Goal: Information Seeking & Learning: Learn about a topic

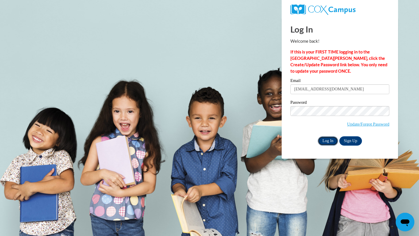
click at [331, 141] on input "Log In" at bounding box center [328, 140] width 20 height 9
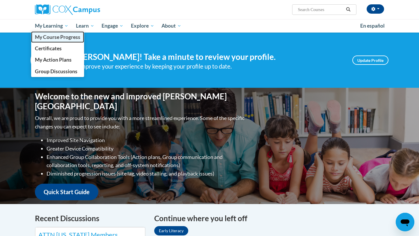
click at [58, 39] on span "My Course Progress" at bounding box center [57, 37] width 45 height 6
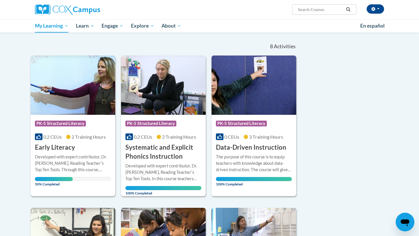
scroll to position [51, 0]
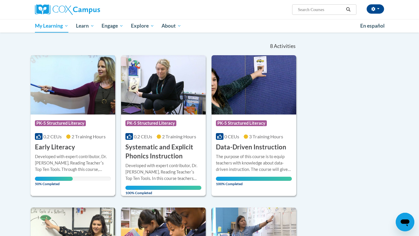
click at [57, 143] on h3 "Early Literacy" at bounding box center [55, 147] width 40 height 9
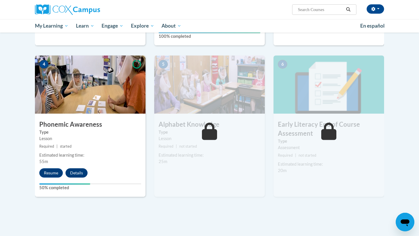
scroll to position [256, 0]
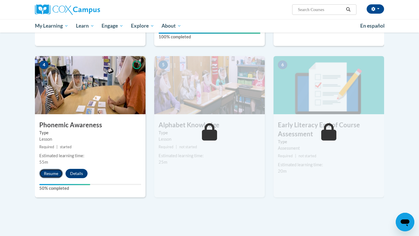
click at [57, 174] on button "Resume" at bounding box center [51, 173] width 24 height 9
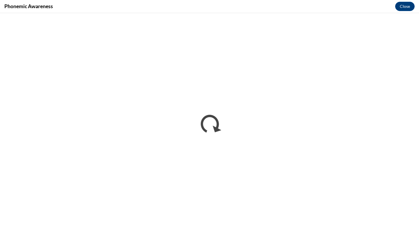
scroll to position [0, 0]
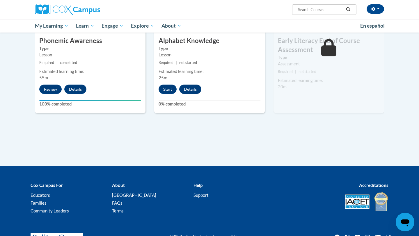
scroll to position [330, 0]
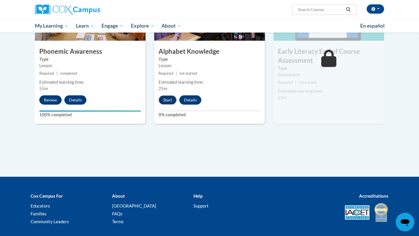
click at [168, 102] on button "Start" at bounding box center [168, 99] width 18 height 9
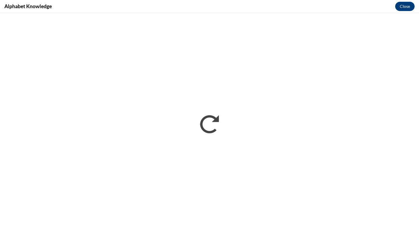
scroll to position [0, 0]
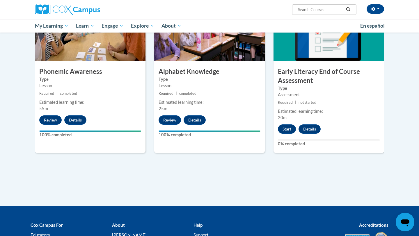
scroll to position [309, 0]
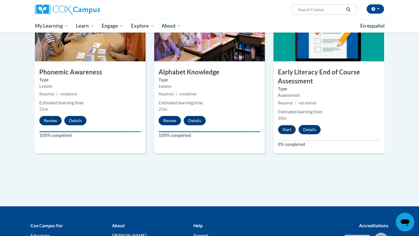
click at [285, 128] on button "Start" at bounding box center [287, 129] width 18 height 9
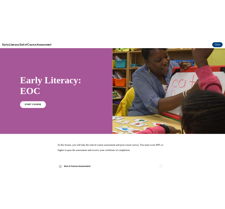
scroll to position [0, 0]
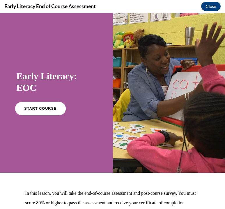
click at [45, 110] on span "START COURSE" at bounding box center [40, 109] width 32 height 4
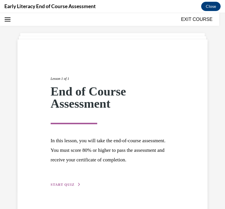
scroll to position [31, 0]
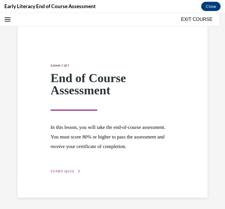
click at [67, 173] on span "START QUIZ" at bounding box center [63, 172] width 24 height 4
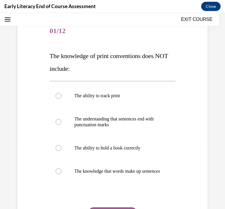
scroll to position [62, 0]
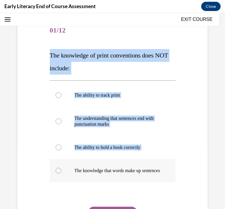
drag, startPoint x: 50, startPoint y: 54, endPoint x: 101, endPoint y: 180, distance: 135.3
click at [101, 180] on div "Question 01/12 The knowledge of print conventions does NOT include: The ability…" at bounding box center [113, 137] width 126 height 236
click at [48, 53] on div "Question 01/12 The knowledge of print conventions does NOT include: The ability…" at bounding box center [112, 132] width 129 height 244
drag, startPoint x: 50, startPoint y: 56, endPoint x: 97, endPoint y: 177, distance: 129.6
click at [97, 177] on div "Question 01/12 The knowledge of print conventions does NOT include: The ability…" at bounding box center [113, 137] width 126 height 236
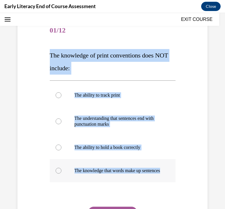
copy div "The knowledge of print conventions does NOT include: The ability to track print…"
click at [122, 124] on p "The understanding that sentences end with punctuation marks" at bounding box center [117, 122] width 86 height 12
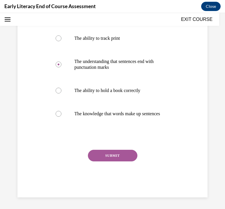
click at [117, 159] on button "SUBMIT" at bounding box center [112, 156] width 49 height 12
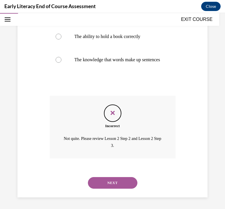
scroll to position [178, 0]
click at [108, 181] on button "NEXT" at bounding box center [112, 183] width 49 height 12
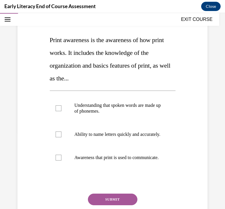
scroll to position [76, 0]
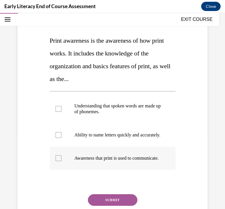
click at [93, 161] on p "Awareness that print is used to communicate." at bounding box center [117, 159] width 86 height 6
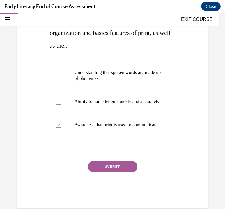
click at [105, 173] on button "SUBMIT" at bounding box center [112, 167] width 49 height 12
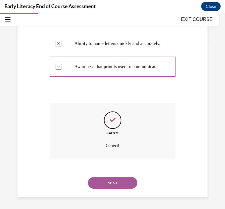
scroll to position [180, 0]
click at [111, 182] on button "NEXT" at bounding box center [112, 183] width 49 height 12
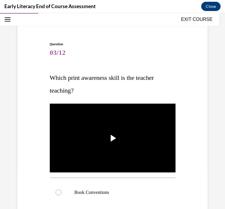
scroll to position [44, 0]
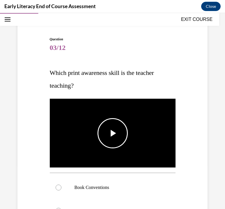
click at [113, 133] on span "Video player" at bounding box center [113, 133] width 0 height 0
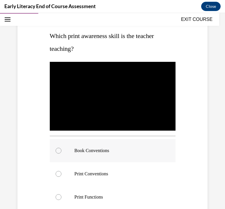
scroll to position [80, 0]
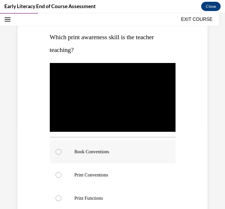
click at [149, 159] on div at bounding box center [113, 151] width 126 height 23
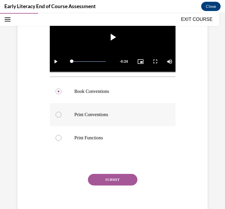
scroll to position [142, 0]
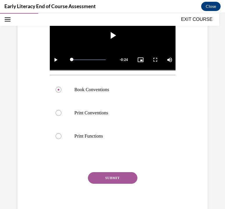
click at [113, 178] on button "SUBMIT" at bounding box center [112, 178] width 49 height 12
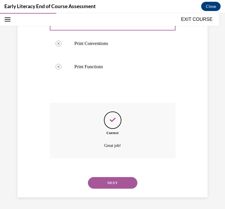
click at [117, 181] on button "NEXT" at bounding box center [112, 183] width 49 height 12
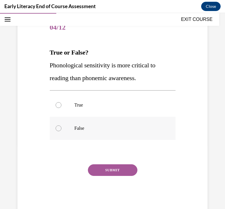
click at [136, 126] on p "False" at bounding box center [117, 129] width 86 height 6
click at [119, 168] on button "SUBMIT" at bounding box center [112, 171] width 49 height 12
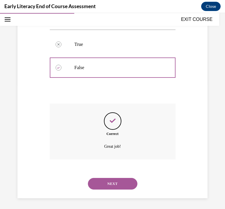
scroll to position [126, 0]
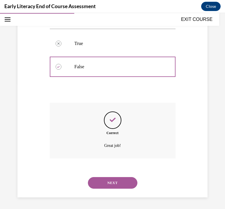
click at [117, 181] on button "NEXT" at bounding box center [112, 183] width 49 height 12
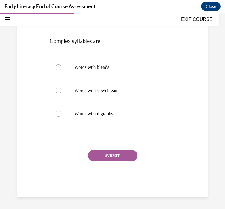
scroll to position [65, 0]
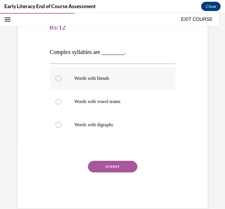
click at [120, 84] on div at bounding box center [113, 78] width 126 height 23
click at [113, 165] on button "SUBMIT" at bounding box center [112, 167] width 49 height 12
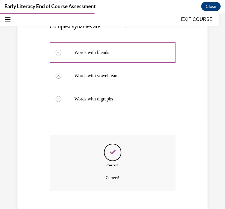
scroll to position [123, 0]
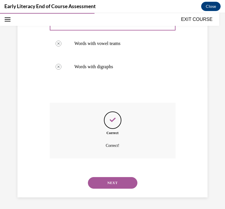
click at [111, 184] on button "NEXT" at bounding box center [112, 183] width 49 height 12
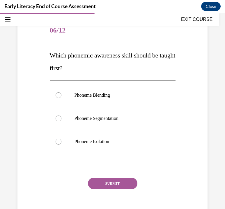
scroll to position [58, 0]
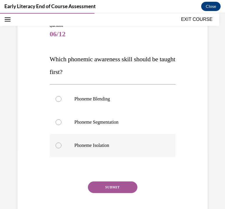
click at [105, 143] on p "Phoneme Isolation" at bounding box center [117, 146] width 86 height 6
click at [110, 192] on button "SUBMIT" at bounding box center [112, 188] width 49 height 12
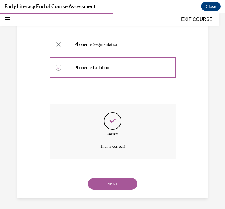
scroll to position [137, 0]
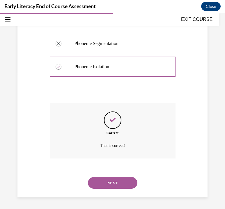
click at [116, 187] on button "NEXT" at bounding box center [112, 183] width 49 height 12
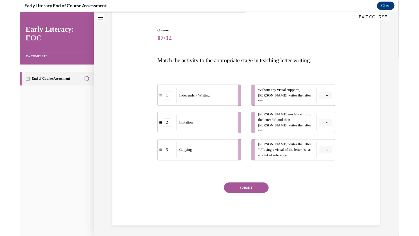
scroll to position [50, 0]
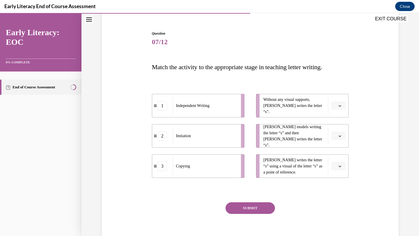
click at [335, 134] on span "Please select an option" at bounding box center [335, 136] width 2 height 6
click at [336, 186] on span "3" at bounding box center [336, 183] width 2 height 5
click at [335, 165] on span "Please select an option" at bounding box center [335, 166] width 2 height 6
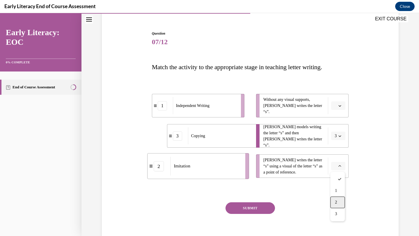
click at [337, 202] on span "2" at bounding box center [336, 202] width 2 height 5
click at [336, 104] on span "Please select an option" at bounding box center [335, 106] width 2 height 6
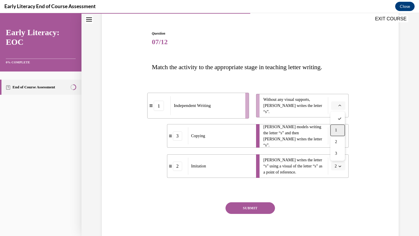
click at [332, 129] on div "1" at bounding box center [337, 130] width 15 height 12
click at [339, 135] on icon "button" at bounding box center [339, 136] width 3 height 3
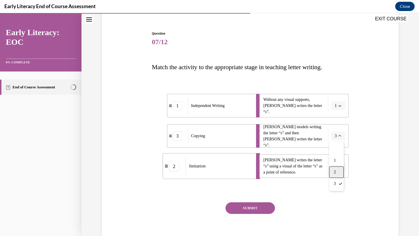
click at [335, 171] on span "2" at bounding box center [335, 172] width 2 height 5
click at [339, 167] on icon "button" at bounding box center [339, 166] width 3 height 3
click at [333, 213] on div "3" at bounding box center [337, 214] width 15 height 12
click at [256, 210] on button "SUBMIT" at bounding box center [249, 208] width 49 height 12
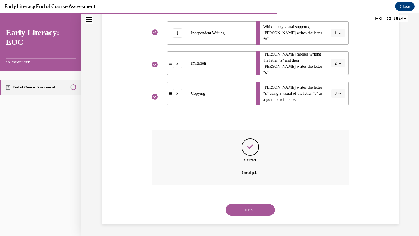
click at [256, 210] on button "NEXT" at bounding box center [249, 210] width 49 height 12
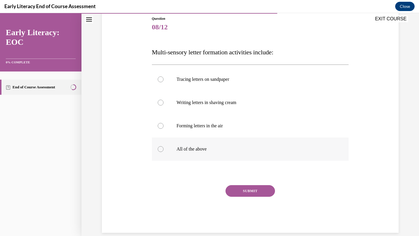
click at [214, 150] on p "All of the above" at bounding box center [256, 149] width 158 height 6
click at [238, 190] on button "SUBMIT" at bounding box center [249, 191] width 49 height 12
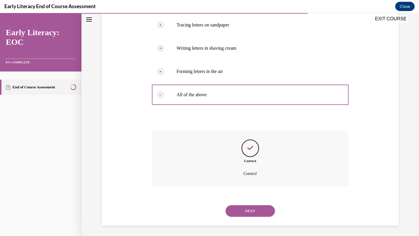
scroll to position [120, 0]
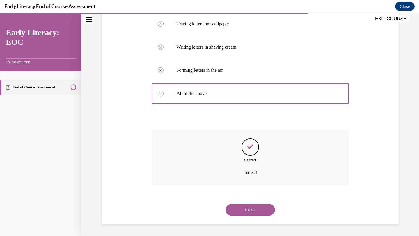
click at [241, 204] on button "NEXT" at bounding box center [249, 210] width 49 height 12
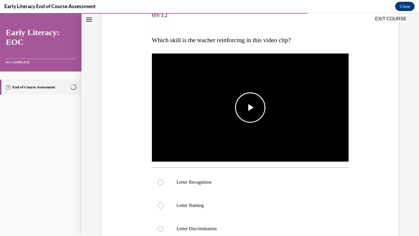
scroll to position [77, 0]
click at [250, 107] on span "Video player" at bounding box center [250, 107] width 0 height 0
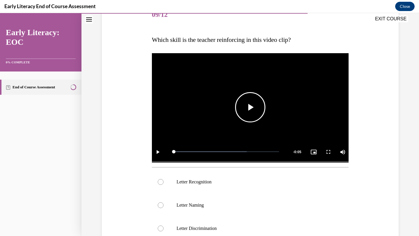
click at [250, 107] on span "Video player" at bounding box center [250, 107] width 0 height 0
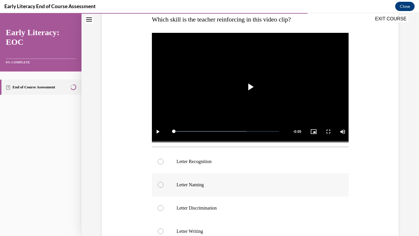
scroll to position [95, 0]
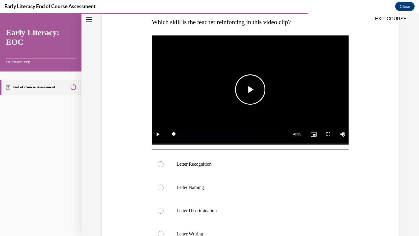
click at [250, 90] on span "Video player" at bounding box center [250, 90] width 0 height 0
click at [220, 167] on div at bounding box center [250, 164] width 197 height 23
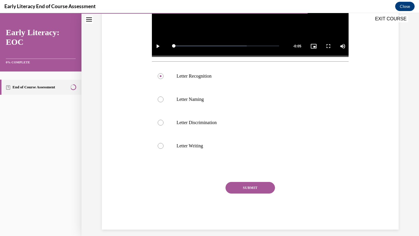
click at [242, 184] on button "SUBMIT" at bounding box center [249, 188] width 49 height 12
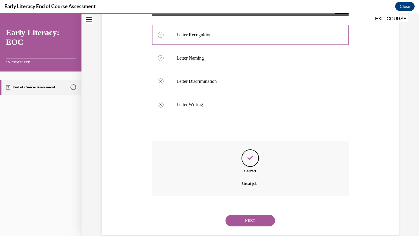
scroll to position [235, 0]
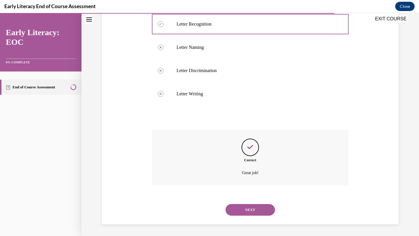
click at [238, 210] on button "NEXT" at bounding box center [249, 210] width 49 height 12
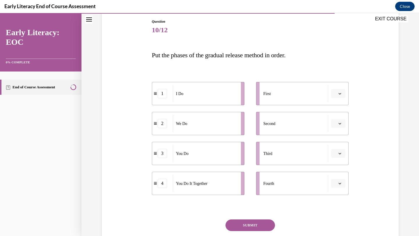
scroll to position [62, 0]
click at [339, 93] on icon "button" at bounding box center [339, 93] width 3 height 3
click at [340, 117] on div "1" at bounding box center [337, 118] width 15 height 12
click at [337, 123] on button "button" at bounding box center [338, 123] width 14 height 9
click at [335, 162] on div "2" at bounding box center [337, 160] width 15 height 12
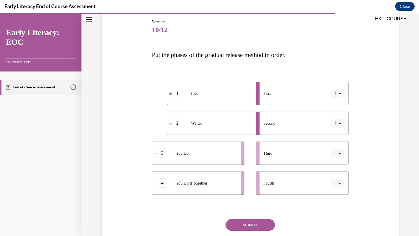
click at [342, 154] on button "button" at bounding box center [338, 153] width 14 height 9
click at [334, 202] on div "3" at bounding box center [337, 201] width 15 height 12
click at [335, 181] on span "Please select an option" at bounding box center [335, 183] width 2 height 6
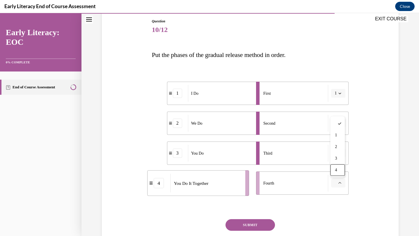
click at [316, 186] on div "Fourth" at bounding box center [295, 183] width 65 height 17
click at [337, 154] on button "3" at bounding box center [338, 153] width 14 height 9
click at [338, 204] on div "3" at bounding box center [336, 201] width 15 height 12
click at [334, 152] on button "3" at bounding box center [338, 153] width 14 height 9
click at [329, 213] on div "4" at bounding box center [336, 213] width 15 height 12
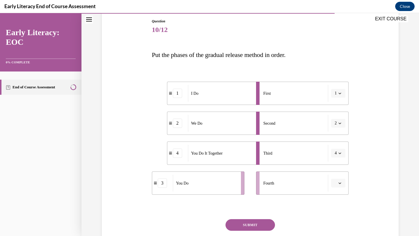
click at [337, 184] on button "button" at bounding box center [338, 183] width 14 height 9
click at [336, 169] on span "4" at bounding box center [336, 170] width 2 height 5
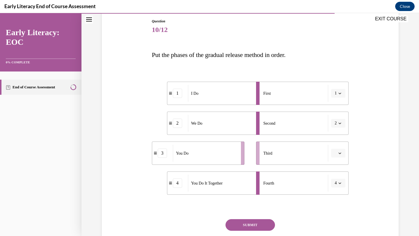
click at [340, 154] on icon "button" at bounding box center [339, 153] width 3 height 3
click at [338, 197] on div "3" at bounding box center [337, 201] width 15 height 12
click at [342, 183] on span "button" at bounding box center [340, 183] width 4 height 4
click at [177, 183] on div "4" at bounding box center [177, 183] width 9 height 9
drag, startPoint x: 177, startPoint y: 183, endPoint x: 179, endPoint y: 148, distance: 35.0
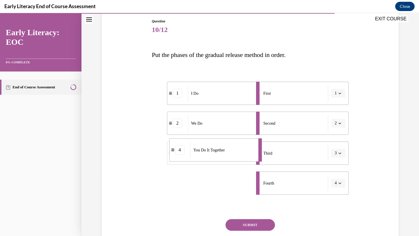
click at [179, 148] on div "4" at bounding box center [179, 149] width 9 height 9
drag, startPoint x: 179, startPoint y: 188, endPoint x: 196, endPoint y: 188, distance: 16.9
click at [196, 188] on div "You Do" at bounding box center [221, 183] width 64 height 17
click at [240, 224] on button "SUBMIT" at bounding box center [249, 225] width 49 height 12
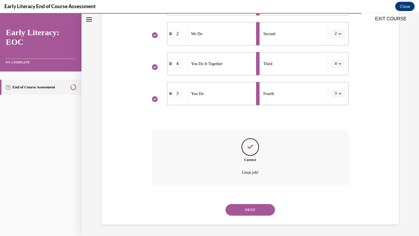
click at [247, 209] on button "NEXT" at bounding box center [249, 210] width 49 height 12
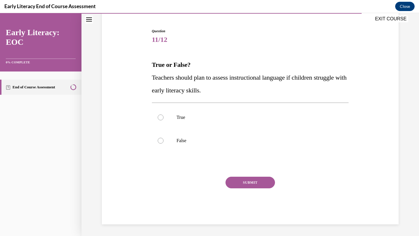
scroll to position [52, 0]
click at [265, 108] on div at bounding box center [250, 117] width 197 height 23
click at [241, 181] on button "SUBMIT" at bounding box center [249, 183] width 49 height 12
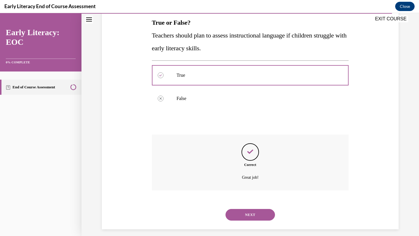
scroll to position [99, 0]
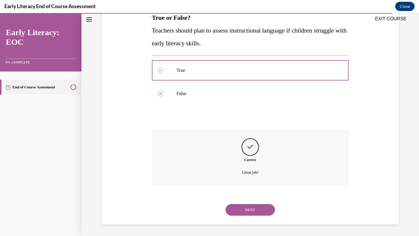
click at [239, 211] on button "NEXT" at bounding box center [249, 210] width 49 height 12
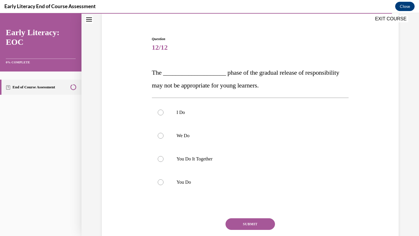
scroll to position [47, 0]
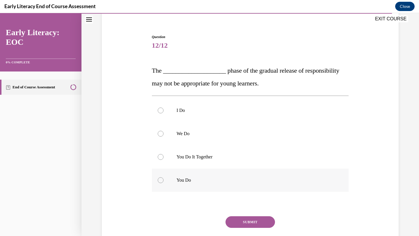
click at [221, 171] on div at bounding box center [250, 180] width 197 height 23
click at [231, 221] on button "SUBMIT" at bounding box center [249, 222] width 49 height 12
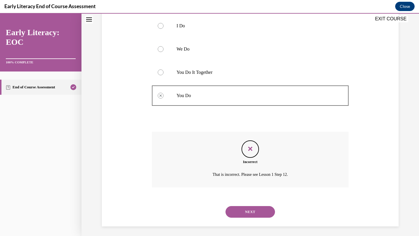
scroll to position [133, 0]
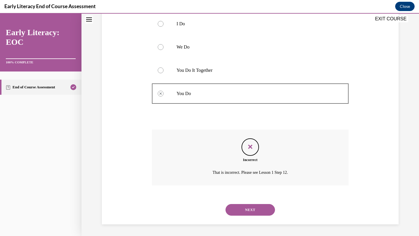
click at [245, 210] on button "NEXT" at bounding box center [249, 210] width 49 height 12
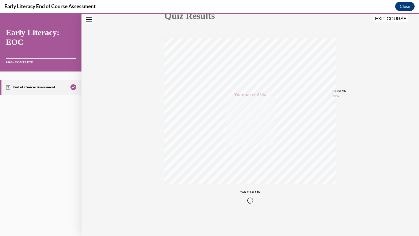
scroll to position [0, 0]
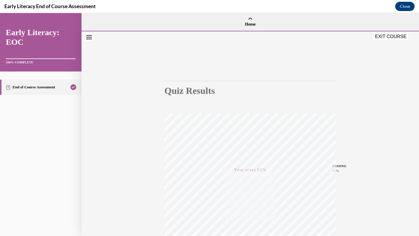
click at [390, 37] on button "EXIT COURSE" at bounding box center [390, 36] width 35 height 7
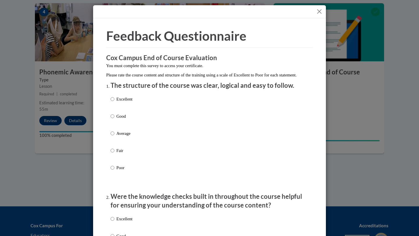
click at [142, 103] on div "Excellent Good Average Fair Poor" at bounding box center [210, 140] width 198 height 95
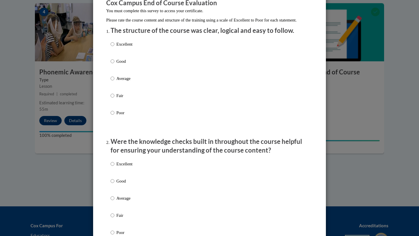
scroll to position [59, 0]
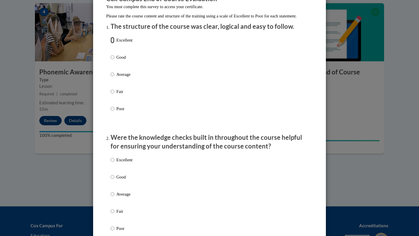
click at [113, 43] on input "Excellent" at bounding box center [113, 40] width 4 height 6
radio input "true"
click at [112, 163] on input "Excellent" at bounding box center [113, 160] width 4 height 6
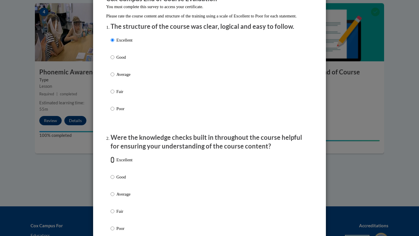
radio input "true"
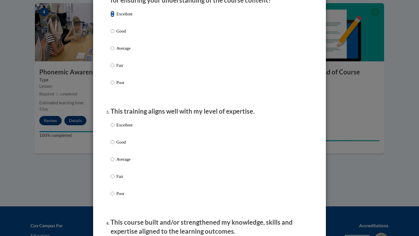
scroll to position [205, 0]
click at [113, 128] on input "Excellent" at bounding box center [113, 125] width 4 height 6
radio input "true"
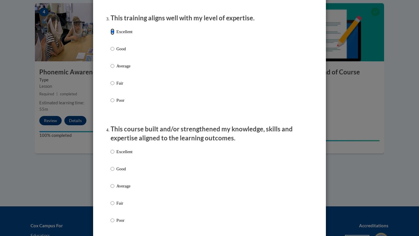
scroll to position [303, 0]
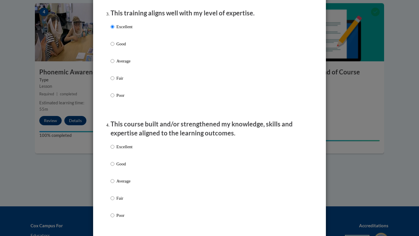
click at [117, 150] on p "Excellent" at bounding box center [124, 147] width 16 height 6
click at [114, 150] on input "Excellent" at bounding box center [113, 147] width 4 height 6
radio input "true"
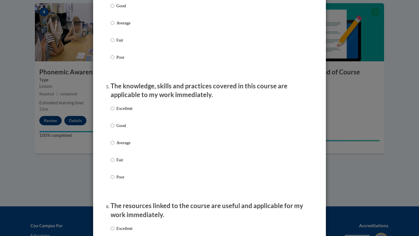
scroll to position [466, 0]
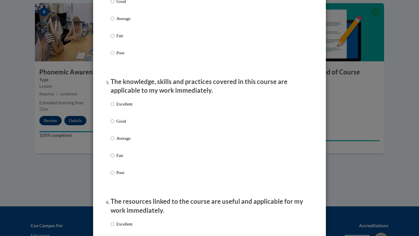
click at [125, 107] on p "Excellent" at bounding box center [124, 104] width 16 height 6
click at [114, 107] on input "Excellent" at bounding box center [113, 104] width 4 height 6
radio input "true"
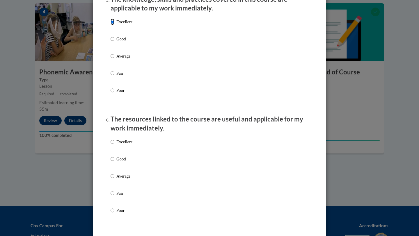
scroll to position [565, 0]
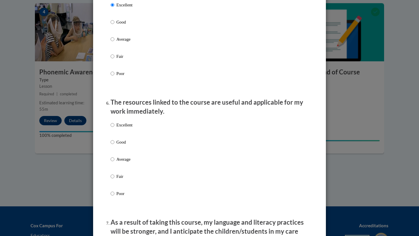
click at [126, 128] on p "Excellent" at bounding box center [124, 125] width 16 height 6
click at [114, 128] on input "Excellent" at bounding box center [113, 125] width 4 height 6
radio input "true"
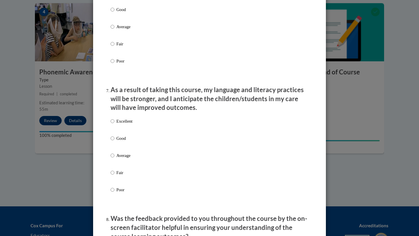
click at [126, 124] on p "Excellent" at bounding box center [124, 121] width 16 height 6
click at [114, 124] on input "Excellent" at bounding box center [113, 121] width 4 height 6
radio input "true"
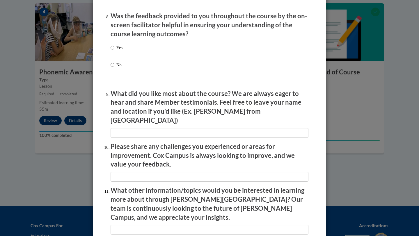
scroll to position [907, 0]
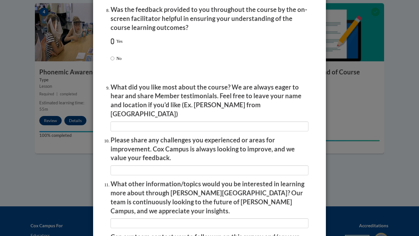
click at [114, 44] on input "Yes" at bounding box center [113, 41] width 4 height 6
radio input "true"
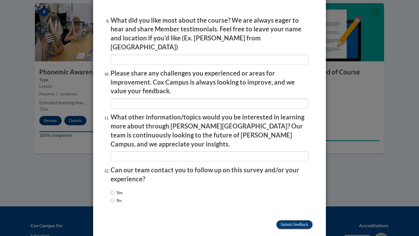
click at [283, 220] on input "Submit feedback" at bounding box center [294, 224] width 37 height 9
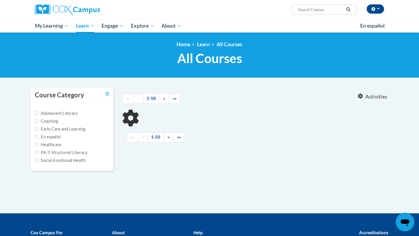
type input "vocabulary instruction"
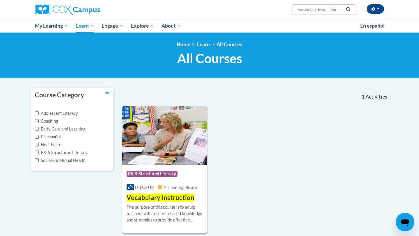
click at [181, 122] on img at bounding box center [164, 135] width 85 height 59
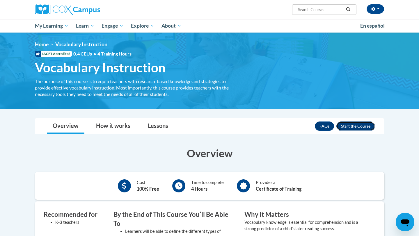
click at [367, 128] on button "Enroll" at bounding box center [355, 126] width 39 height 9
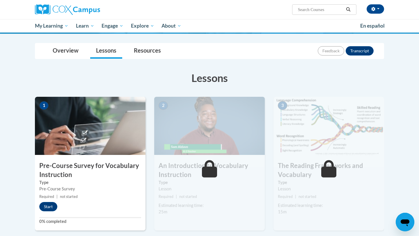
scroll to position [60, 0]
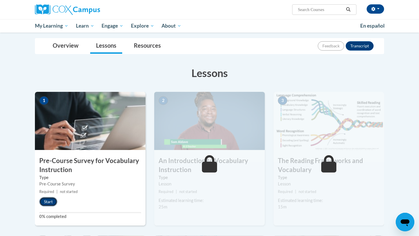
click at [49, 205] on button "Start" at bounding box center [48, 201] width 18 height 9
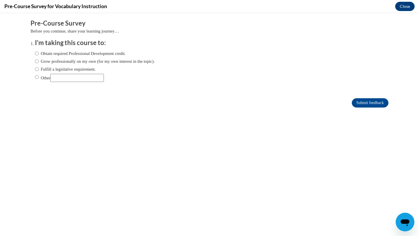
scroll to position [0, 0]
click at [121, 63] on label "Grow professionally on my own (for my own interest in the topic)." at bounding box center [95, 61] width 120 height 6
click at [39, 63] on input "Grow professionally on my own (for my own interest in the topic)." at bounding box center [37, 61] width 4 height 6
radio input "true"
click at [357, 104] on input "Submit feedback" at bounding box center [370, 102] width 37 height 9
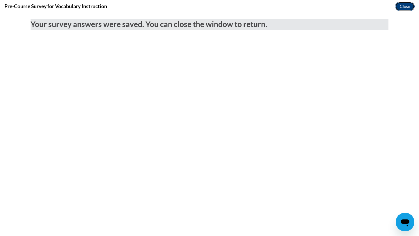
click at [407, 8] on button "Close" at bounding box center [404, 6] width 19 height 9
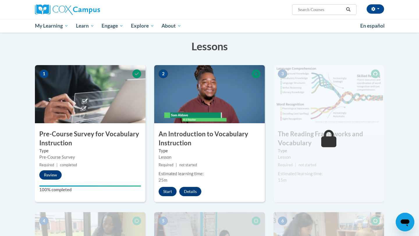
scroll to position [88, 0]
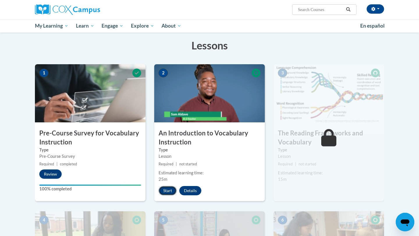
click at [165, 190] on button "Start" at bounding box center [168, 190] width 18 height 9
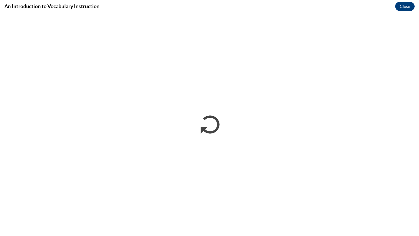
scroll to position [0, 0]
